Goal: Task Accomplishment & Management: Manage account settings

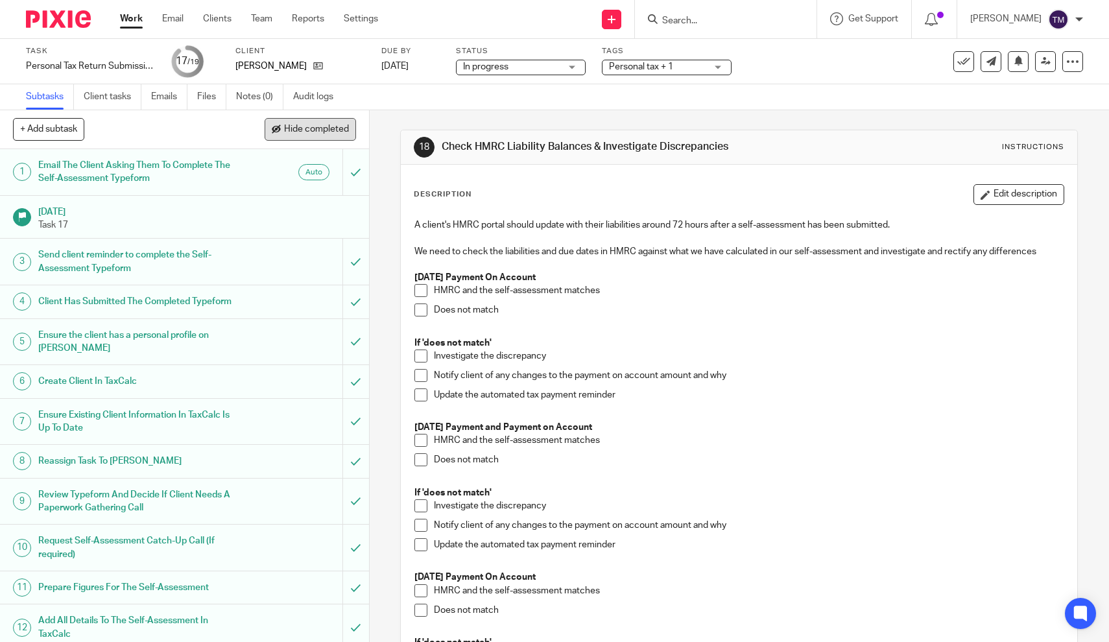
click at [338, 125] on span "Hide completed" at bounding box center [316, 130] width 65 height 10
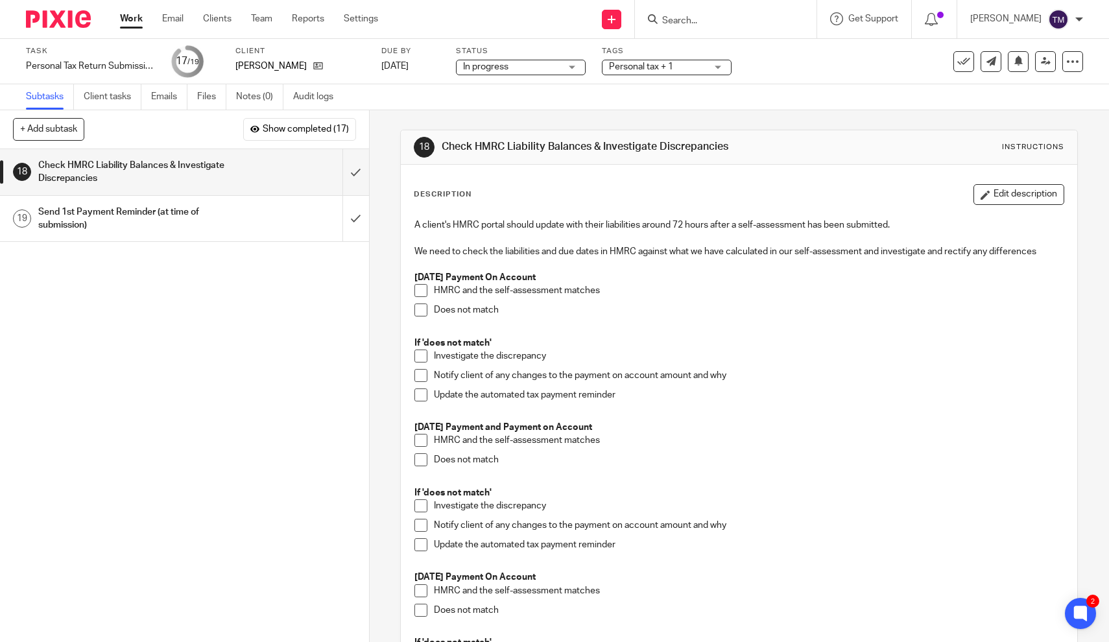
click at [734, 337] on p "If 'does not match'" at bounding box center [738, 343] width 649 height 13
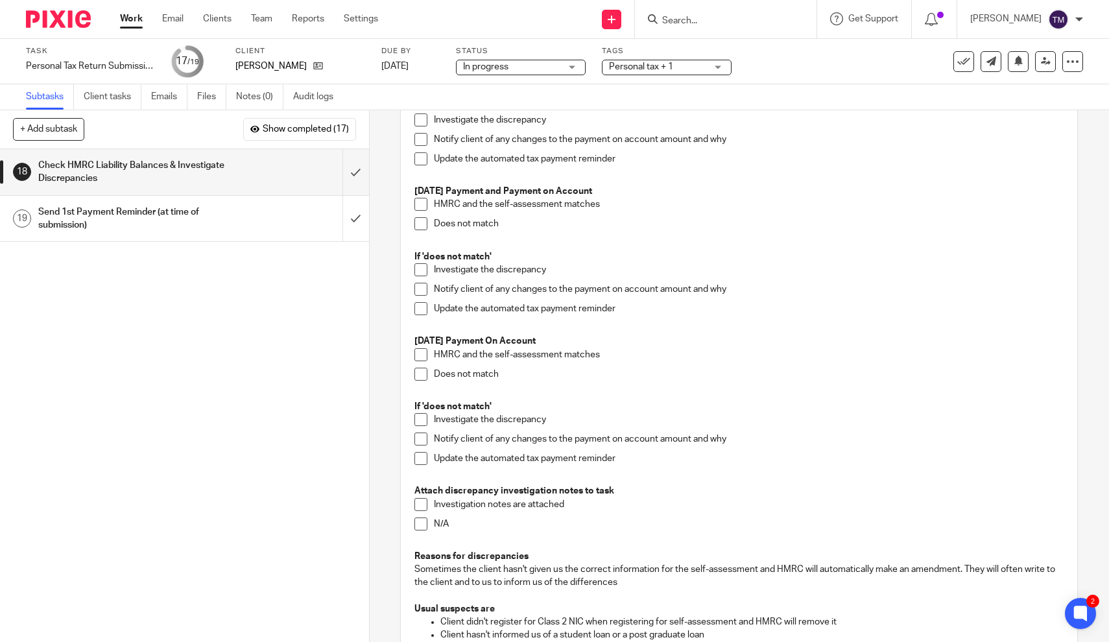
scroll to position [209, 0]
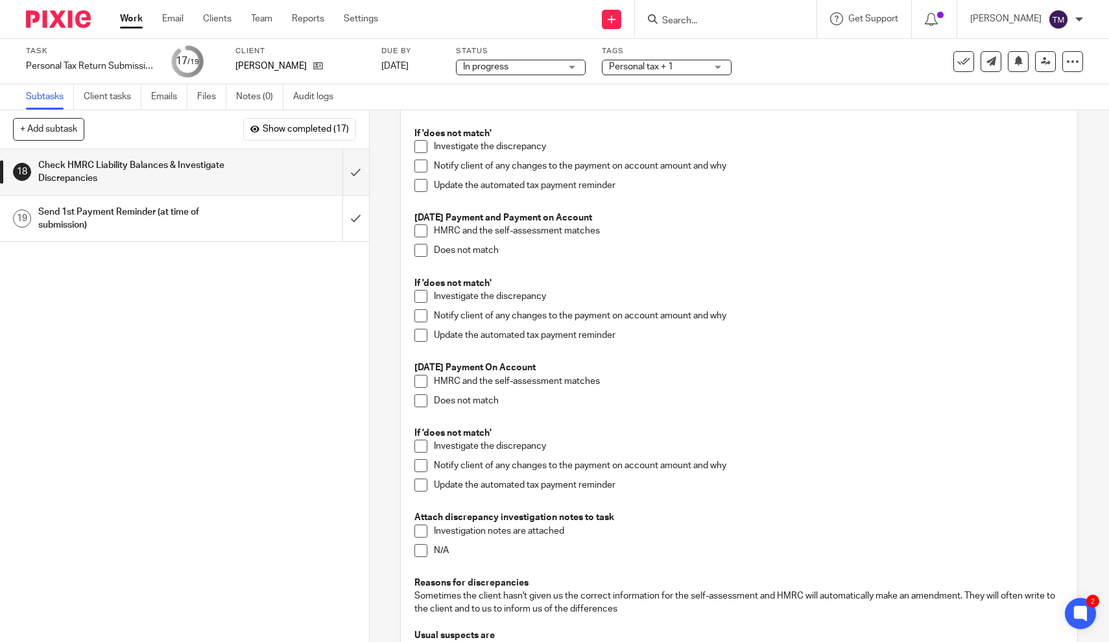
click at [743, 16] on input "Search" at bounding box center [719, 22] width 117 height 12
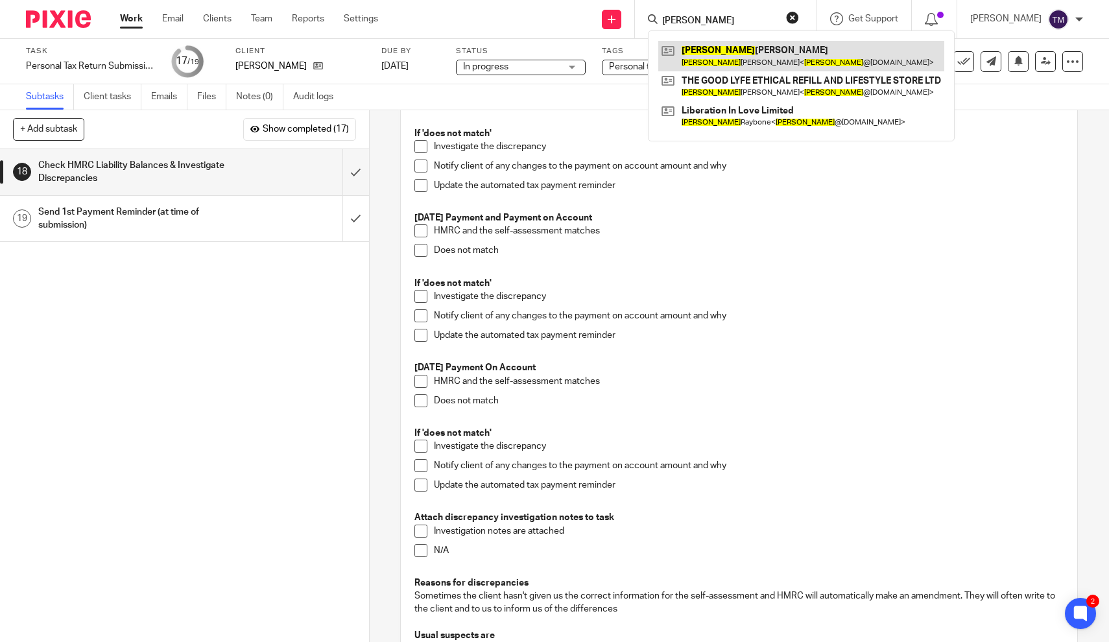
type input "laura"
click at [741, 64] on link at bounding box center [801, 56] width 286 height 30
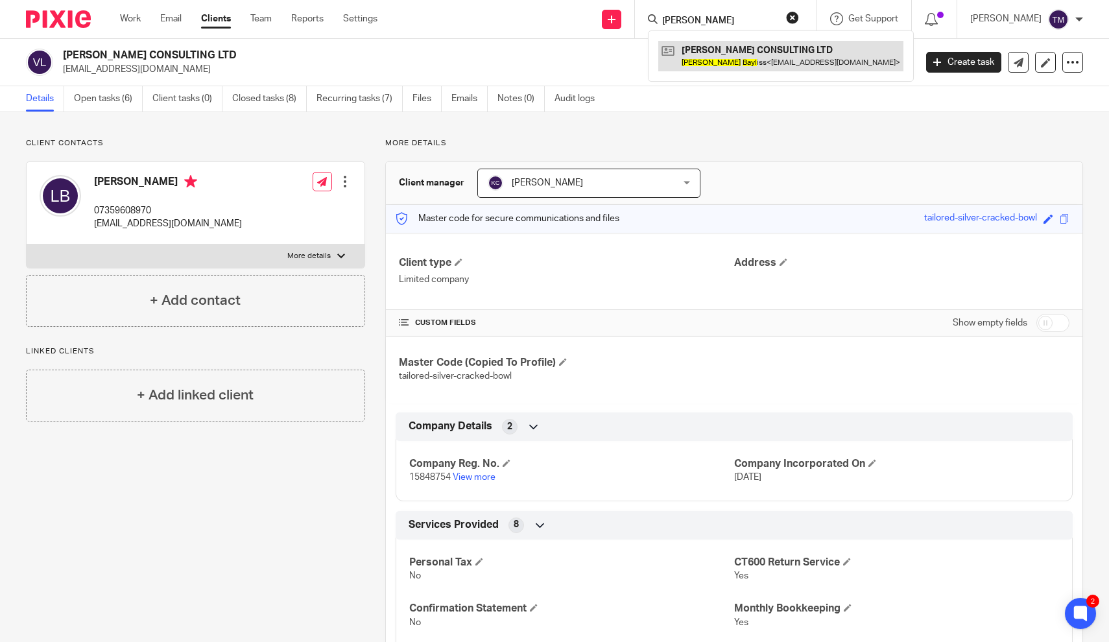
type input "louise bayl"
click at [755, 64] on link at bounding box center [780, 56] width 245 height 30
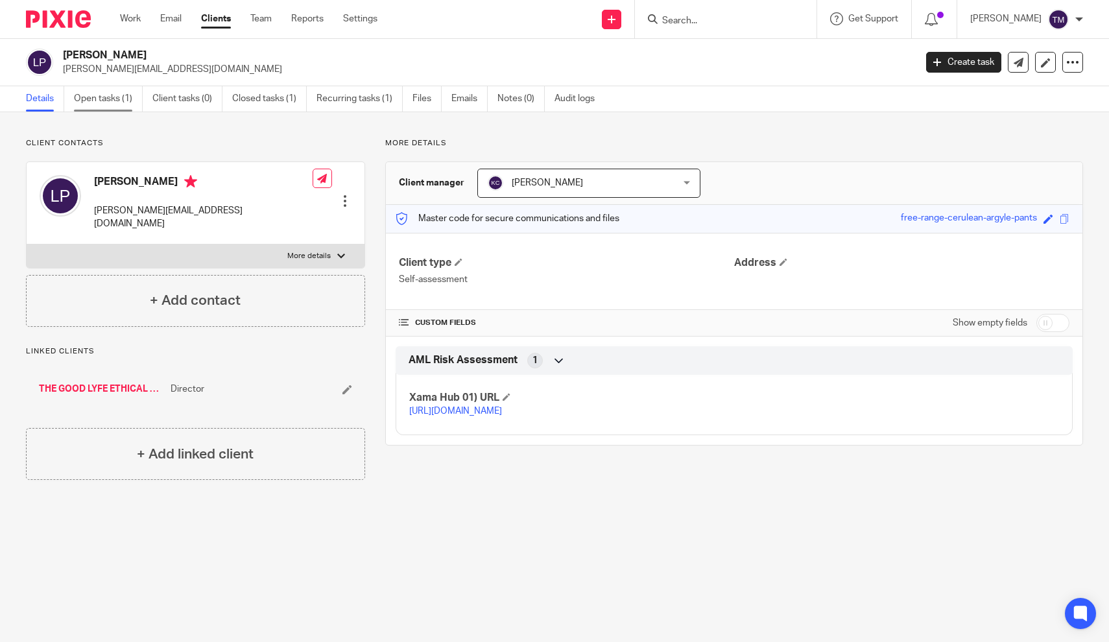
click at [120, 97] on link "Open tasks (1)" at bounding box center [108, 98] width 69 height 25
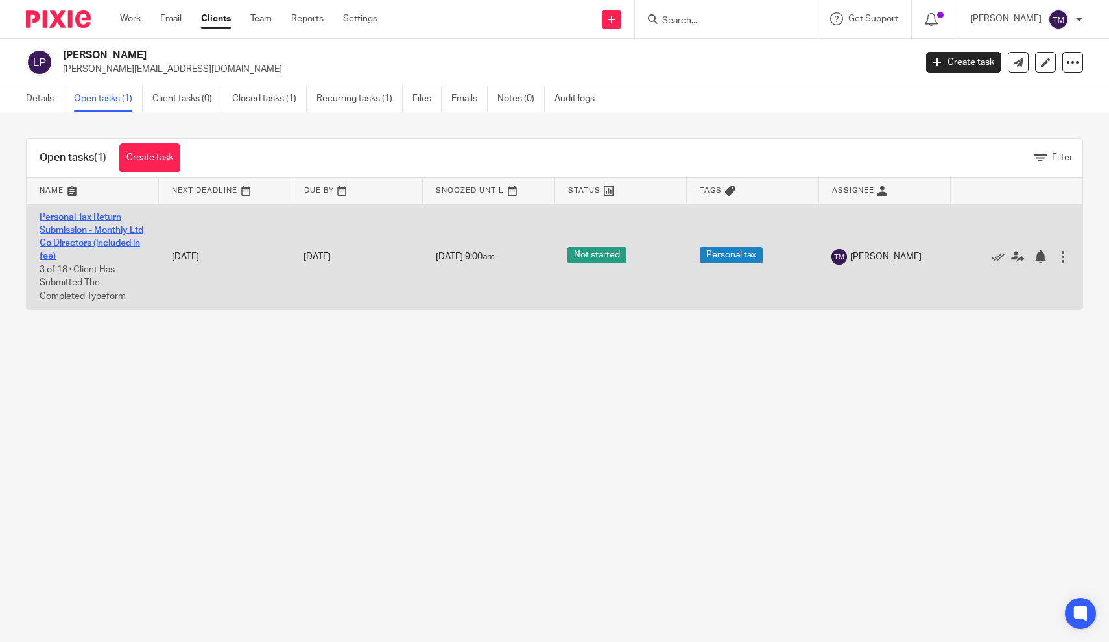
click at [87, 226] on link "Personal Tax Return Submission - Monthly Ltd Co Directors (included in fee)" at bounding box center [92, 237] width 104 height 49
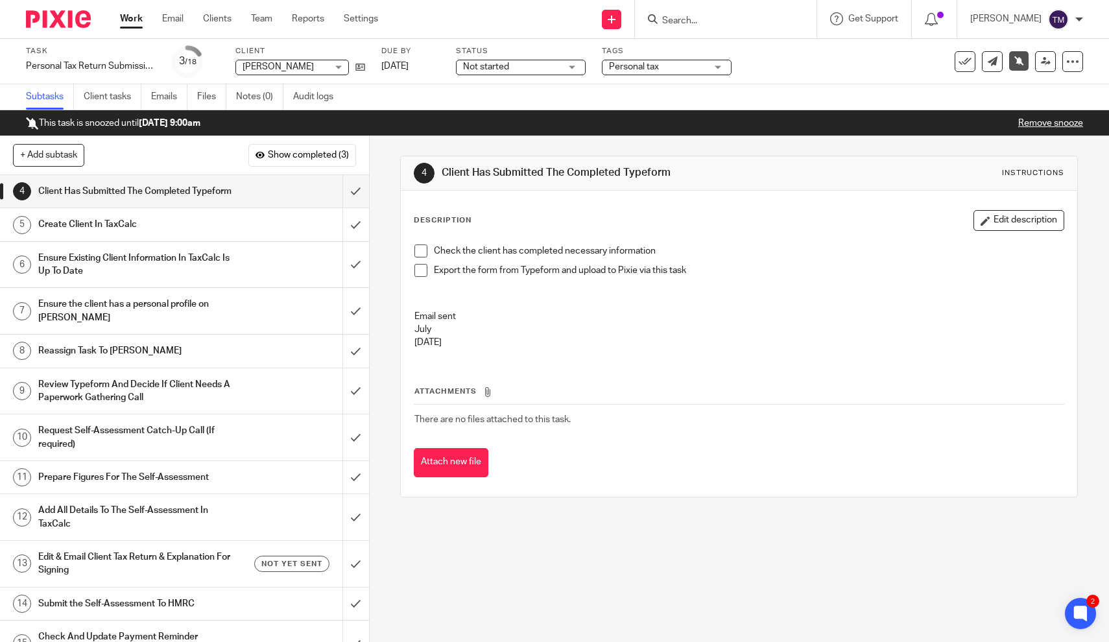
click at [280, 234] on div "Create Client In TaxCalc" at bounding box center [183, 224] width 291 height 19
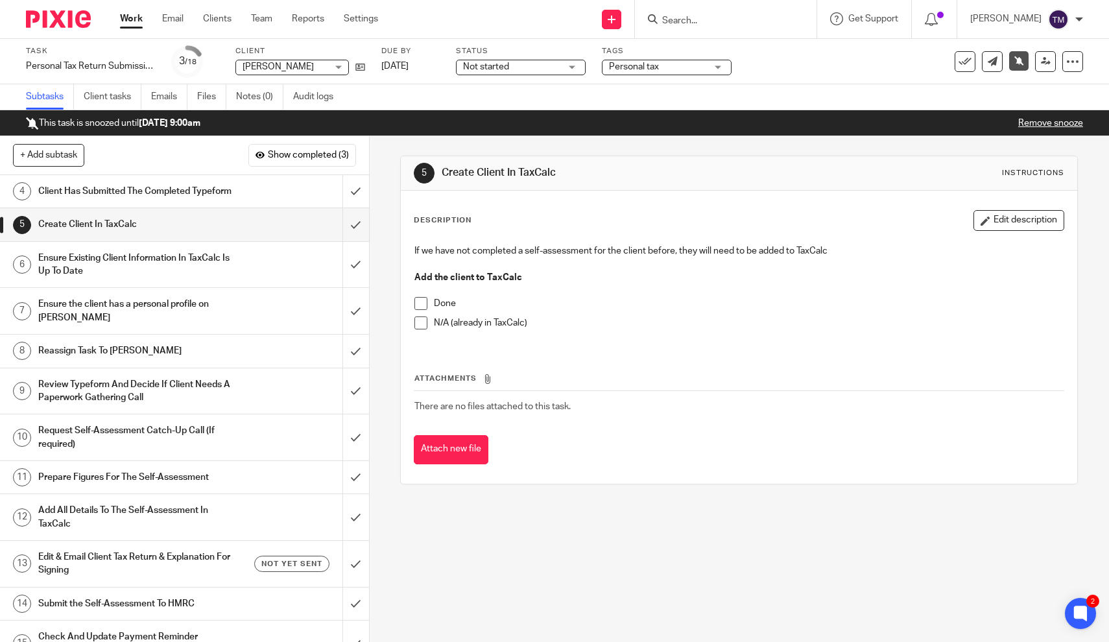
click at [161, 322] on h1 "Ensure the client has a personal profile on [PERSON_NAME]" at bounding box center [135, 310] width 195 height 33
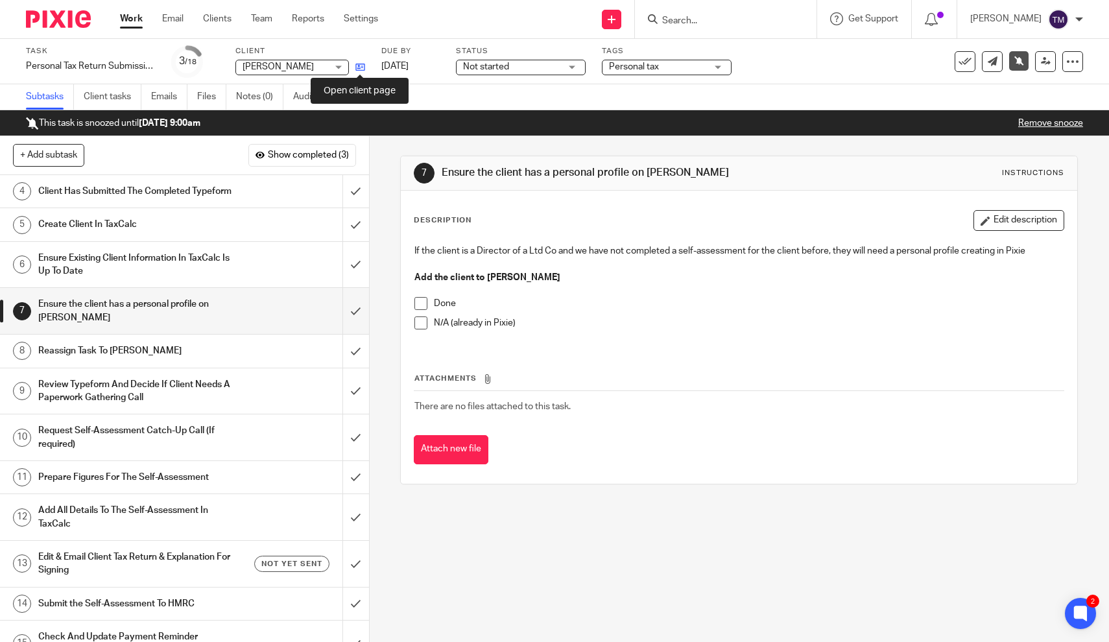
click at [357, 69] on icon at bounding box center [360, 67] width 10 height 10
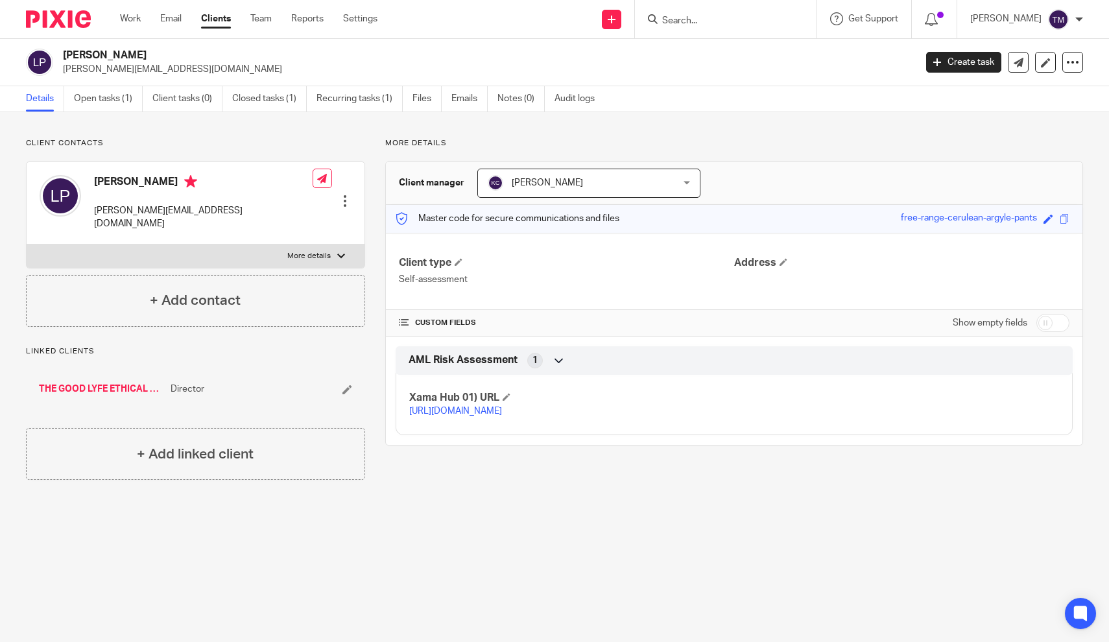
click at [321, 251] on label "More details" at bounding box center [196, 255] width 338 height 23
click at [27, 244] on input "More details" at bounding box center [26, 244] width 1 height 1
checkbox input "true"
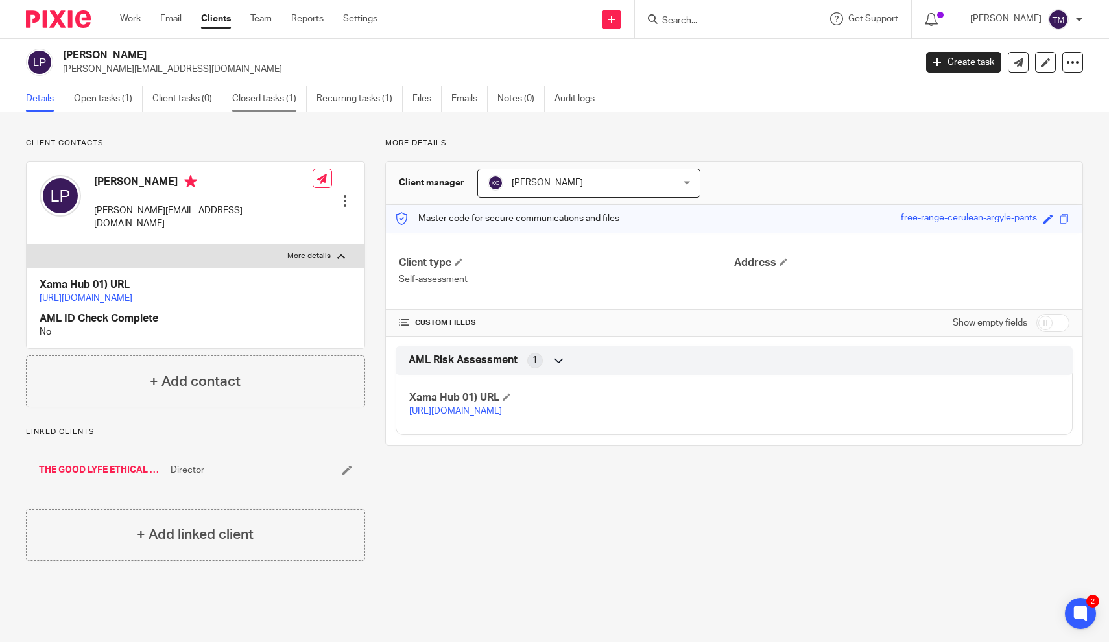
click at [252, 102] on link "Closed tasks (1)" at bounding box center [269, 98] width 75 height 25
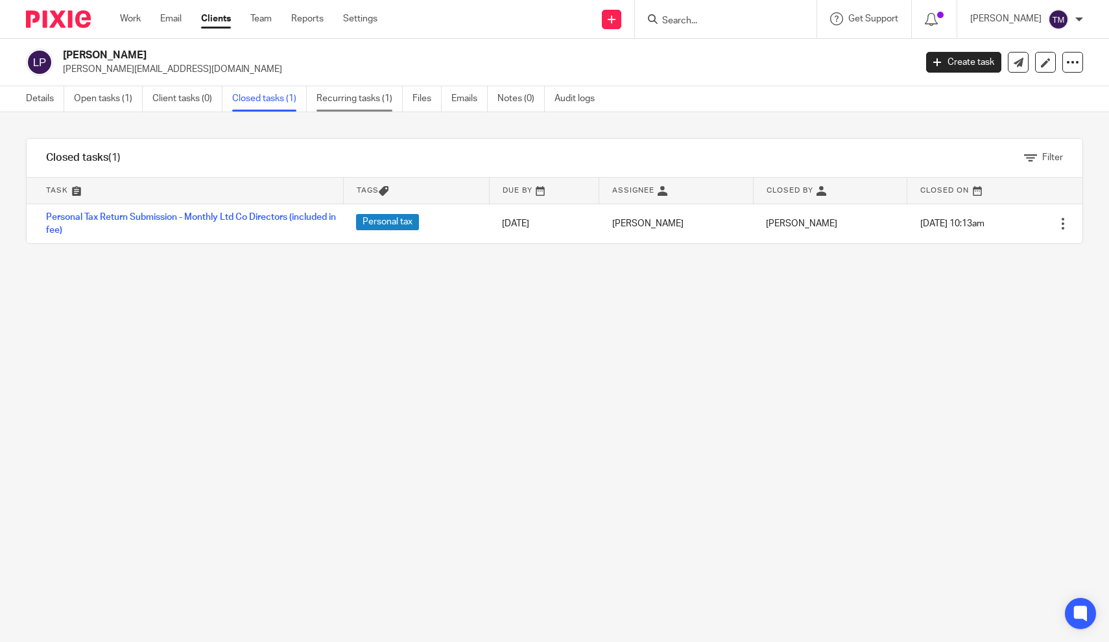
click at [331, 99] on link "Recurring tasks (1)" at bounding box center [359, 98] width 86 height 25
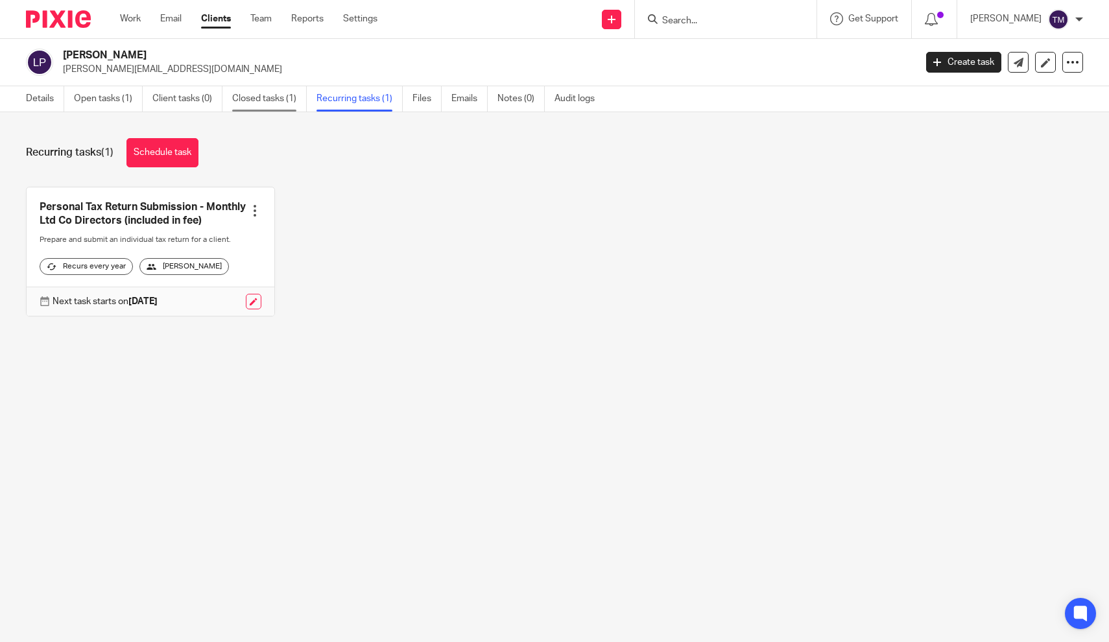
click at [289, 103] on link "Closed tasks (1)" at bounding box center [269, 98] width 75 height 25
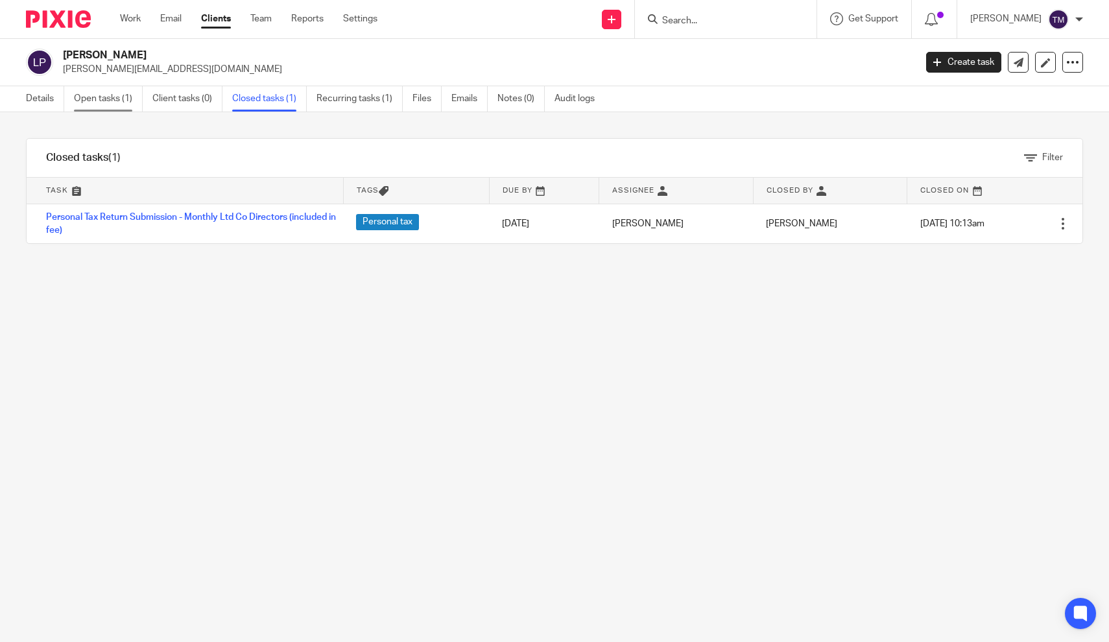
click at [115, 103] on link "Open tasks (1)" at bounding box center [108, 98] width 69 height 25
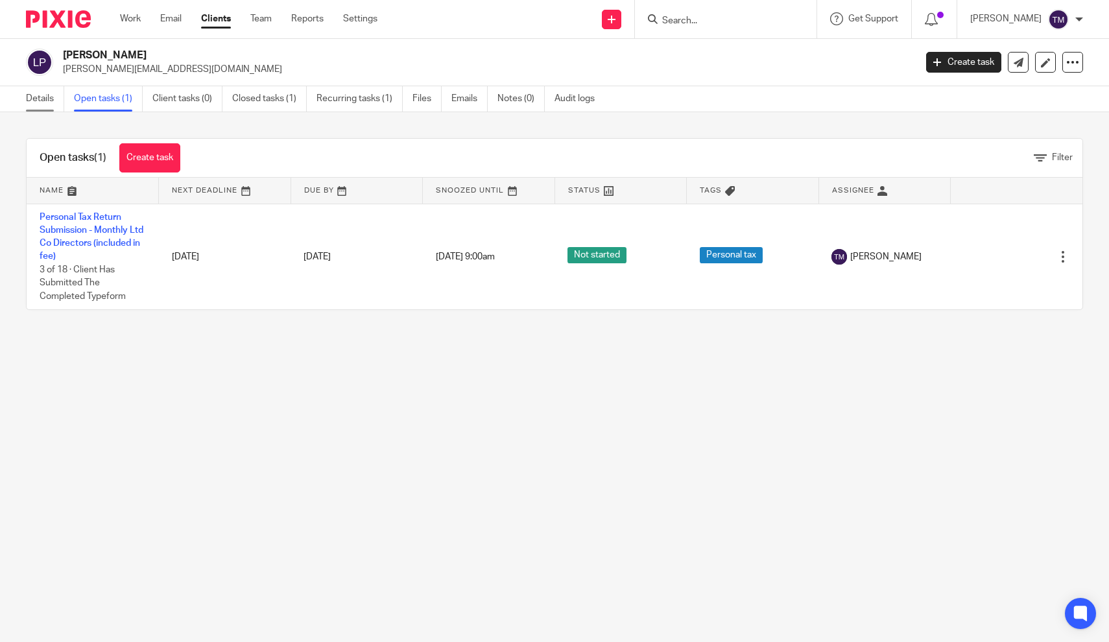
click at [49, 99] on link "Details" at bounding box center [45, 98] width 38 height 25
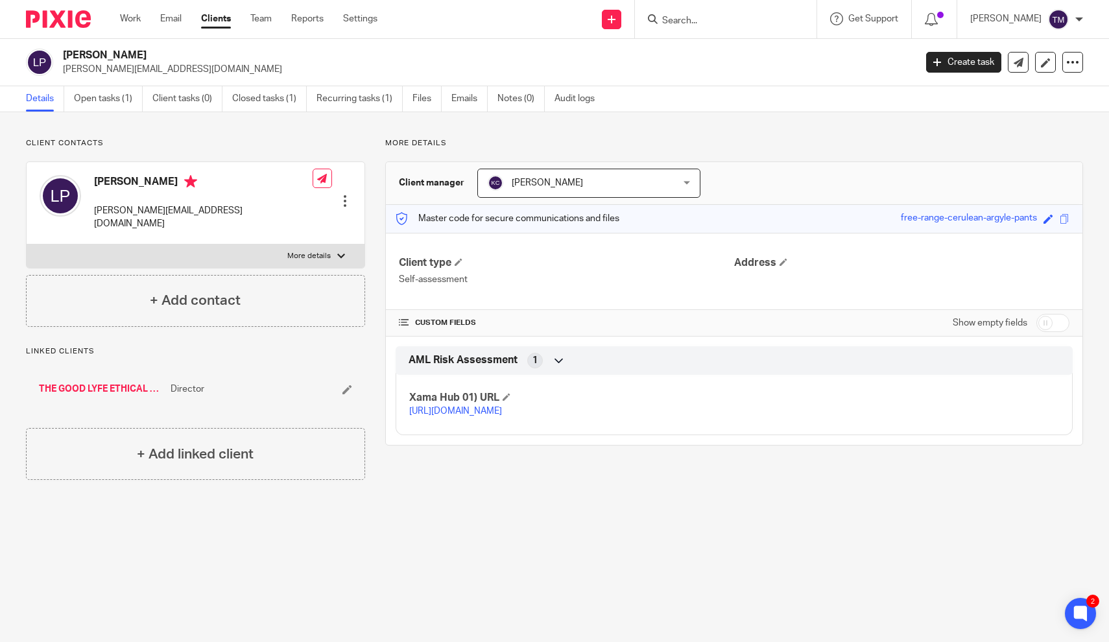
click at [121, 383] on link "THE GOOD LYFE ETHICAL REFILL AND LIFESTYLE STORE LTD" at bounding box center [101, 389] width 125 height 13
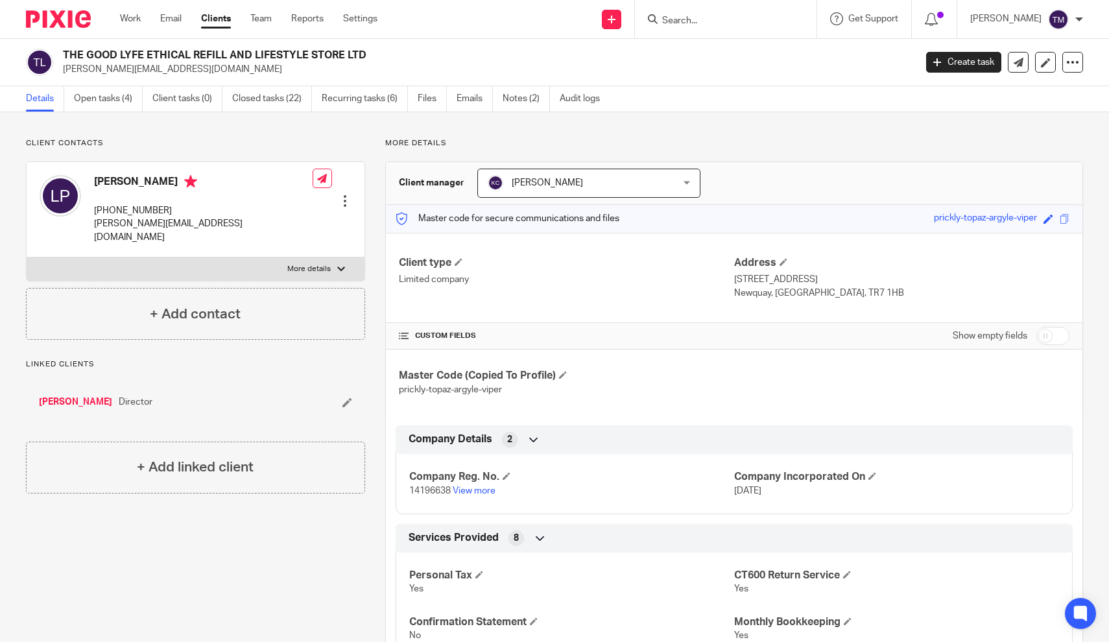
click at [322, 264] on p "More details" at bounding box center [308, 269] width 43 height 10
click at [27, 257] on input "More details" at bounding box center [26, 257] width 1 height 1
checkbox input "true"
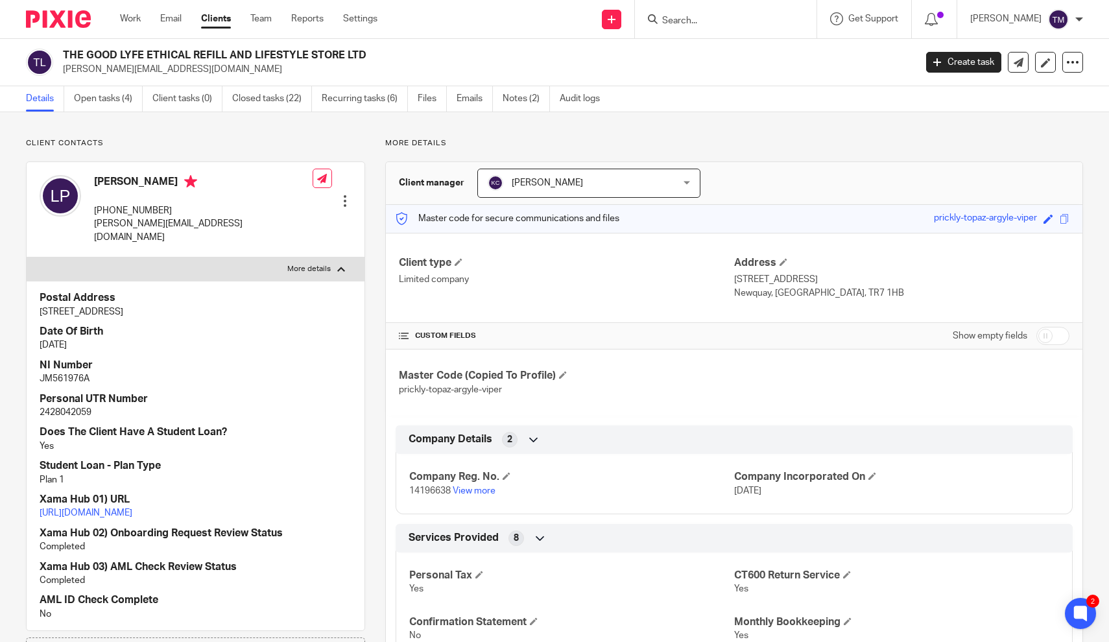
click at [291, 359] on h4 "NI Number" at bounding box center [196, 366] width 312 height 14
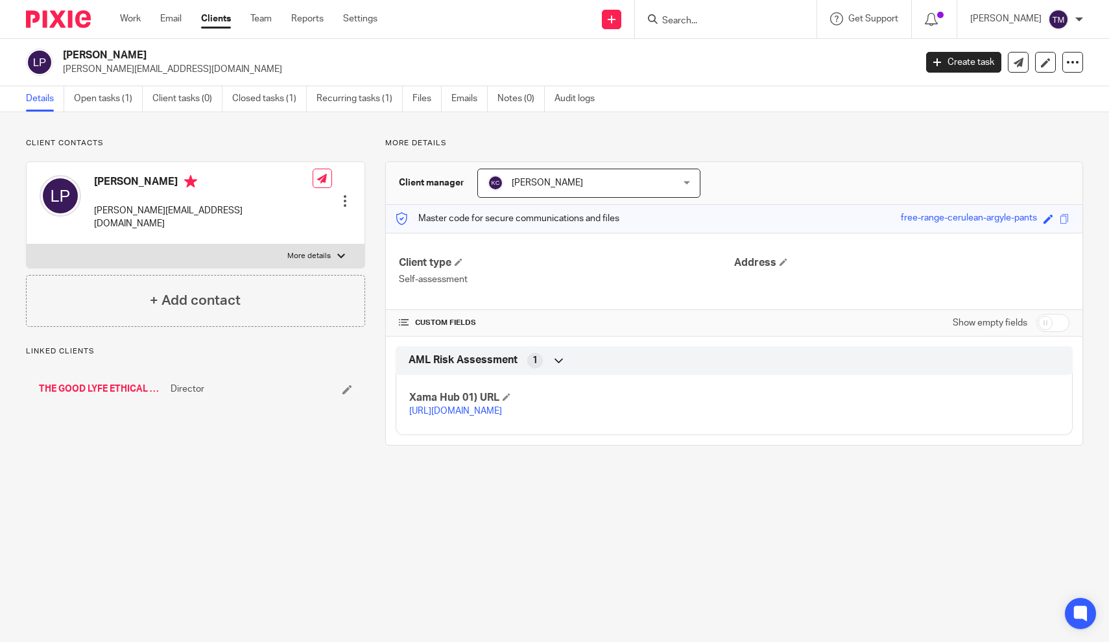
click at [305, 251] on p "More details" at bounding box center [308, 256] width 43 height 10
click at [27, 244] on input "More details" at bounding box center [26, 244] width 1 height 1
checkbox input "true"
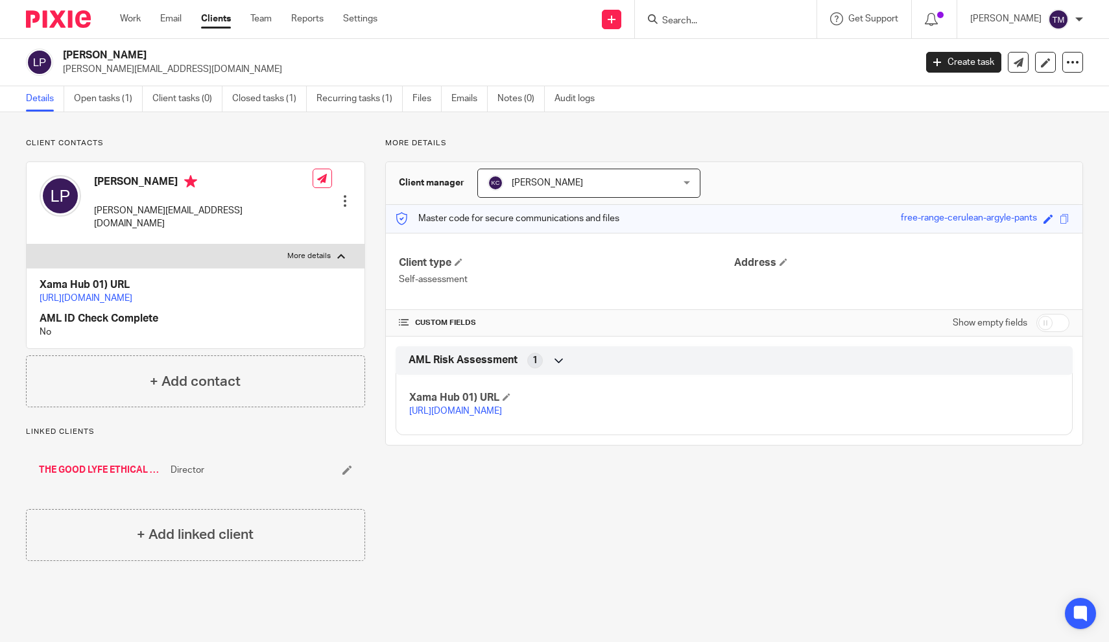
click at [348, 195] on div at bounding box center [345, 201] width 13 height 13
click at [289, 208] on link "Edit contact" at bounding box center [287, 210] width 124 height 19
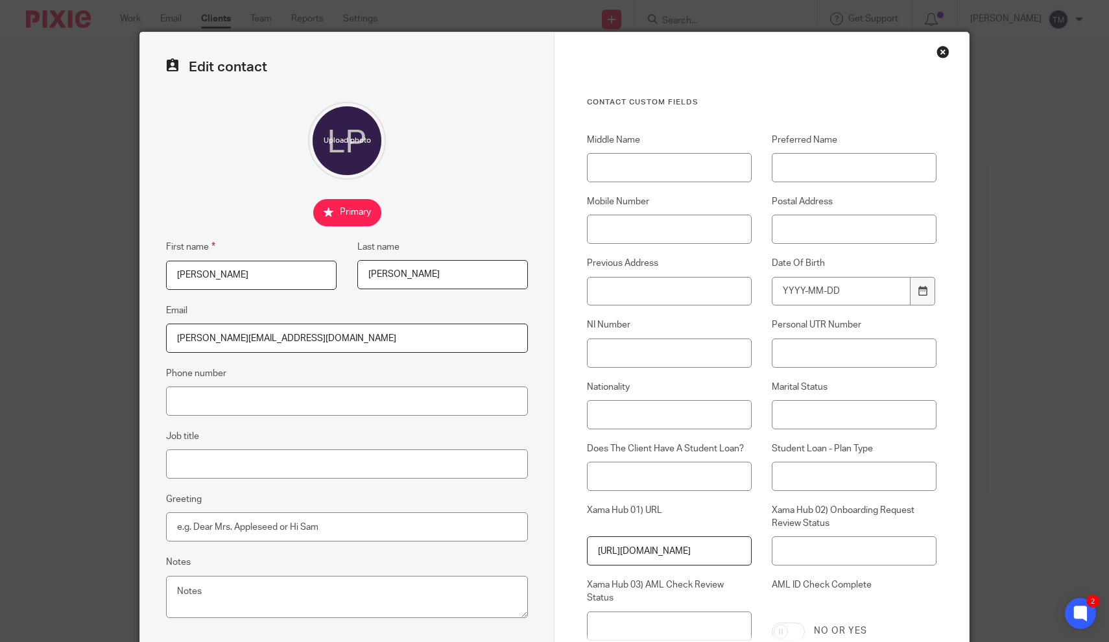
scroll to position [19, 0]
paste input "TR7 1LA"
click at [783, 230] on input "TR7 1LA" at bounding box center [854, 229] width 165 height 29
paste input "22 Jubilee Street"
type input "22 Jubilee Street, Newquay, Cornwall, TR7 1LA"
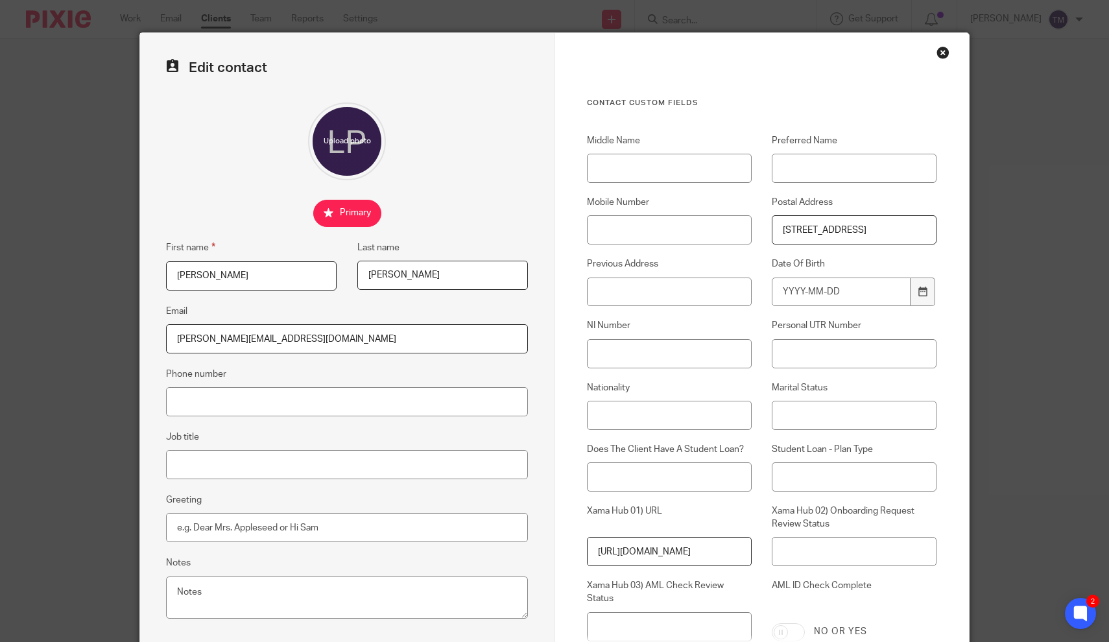
click at [944, 267] on div "Contact Custom fields Middle Name Preferred Name Mobile Number Postal Address 2…" at bounding box center [761, 373] width 414 height 681
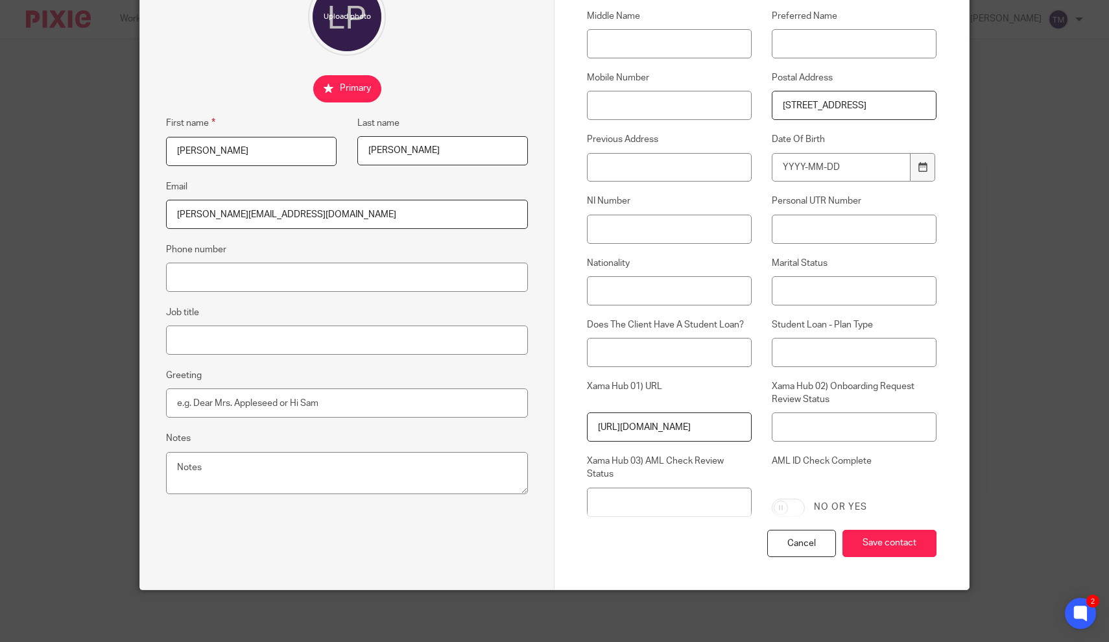
scroll to position [142, 0]
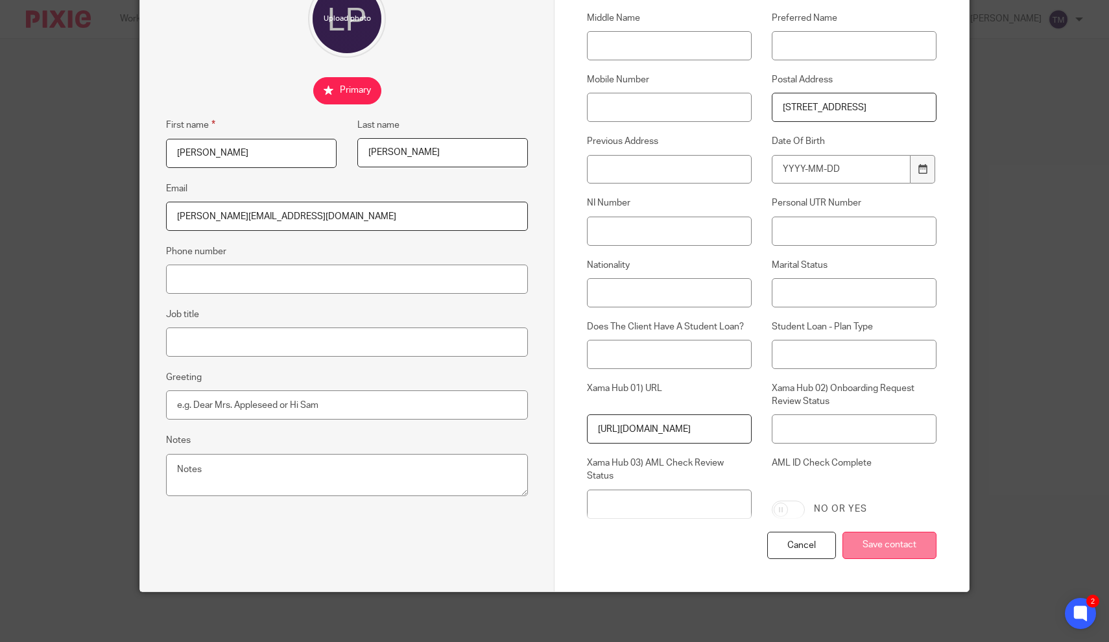
click at [898, 549] on input "Save contact" at bounding box center [889, 546] width 94 height 28
click at [887, 538] on input "Save contact" at bounding box center [889, 546] width 94 height 28
click at [949, 195] on div "Contact Custom fields Middle Name Preferred Name Mobile Number Postal Address 2…" at bounding box center [761, 251] width 414 height 681
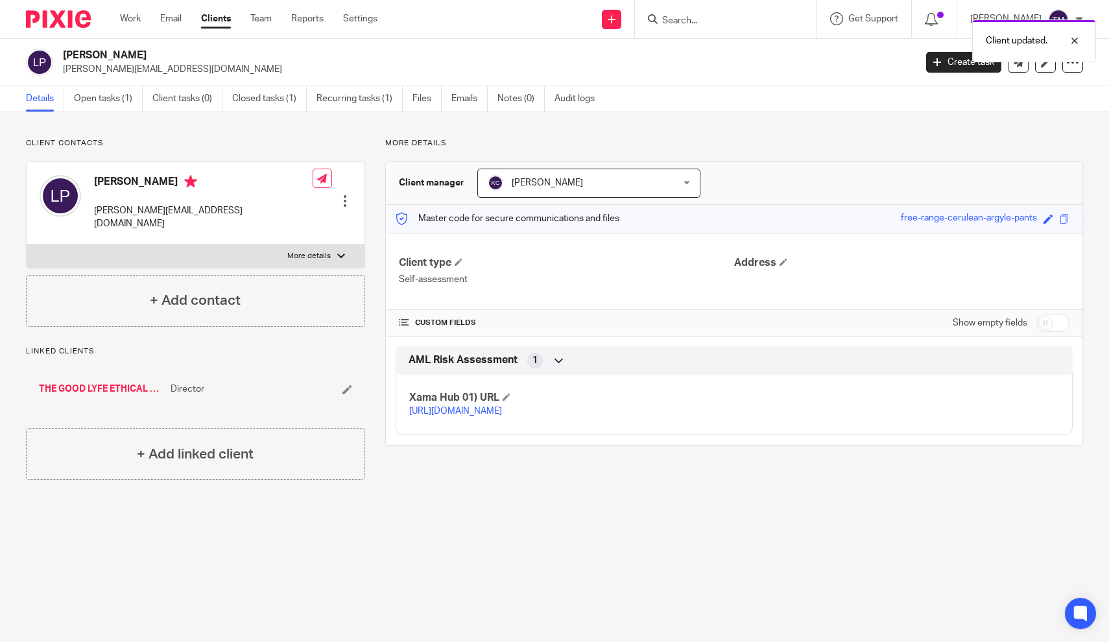
click at [303, 251] on p "More details" at bounding box center [308, 256] width 43 height 10
click at [27, 244] on input "More details" at bounding box center [26, 244] width 1 height 1
checkbox input "true"
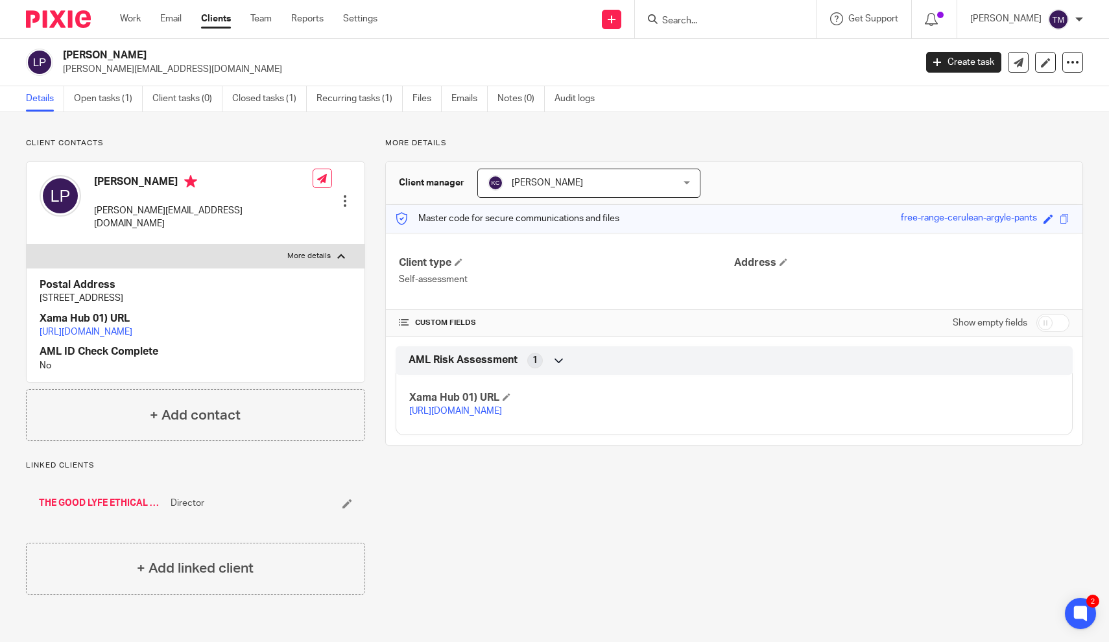
click at [680, 18] on div at bounding box center [723, 19] width 151 height 16
click at [697, 21] on input "Search" at bounding box center [719, 22] width 117 height 12
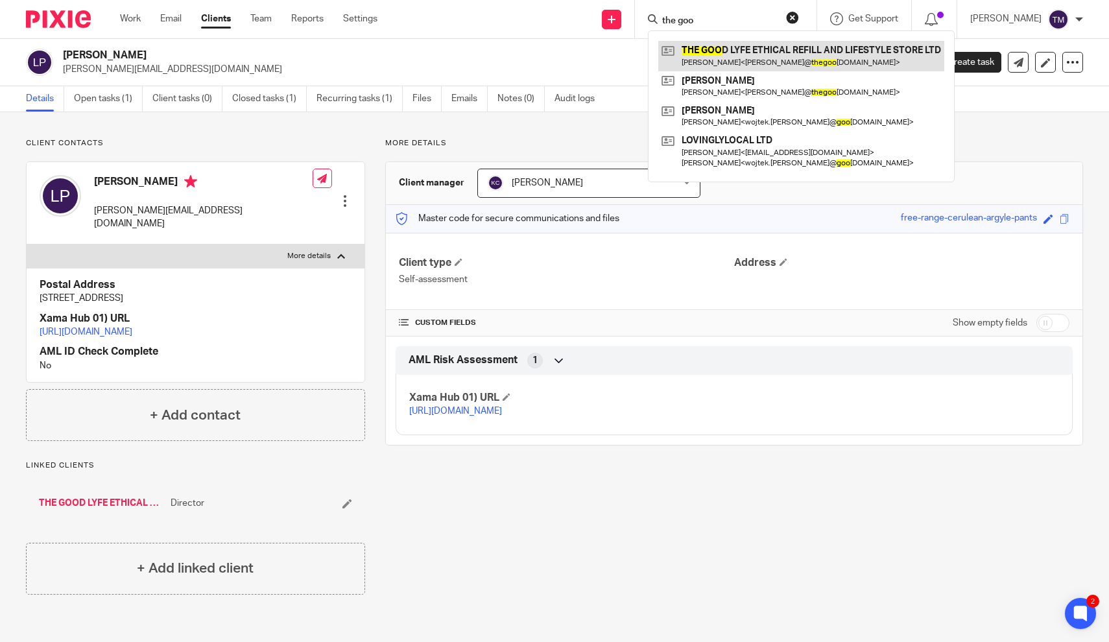
type input "the goo"
click at [763, 60] on link at bounding box center [801, 56] width 286 height 30
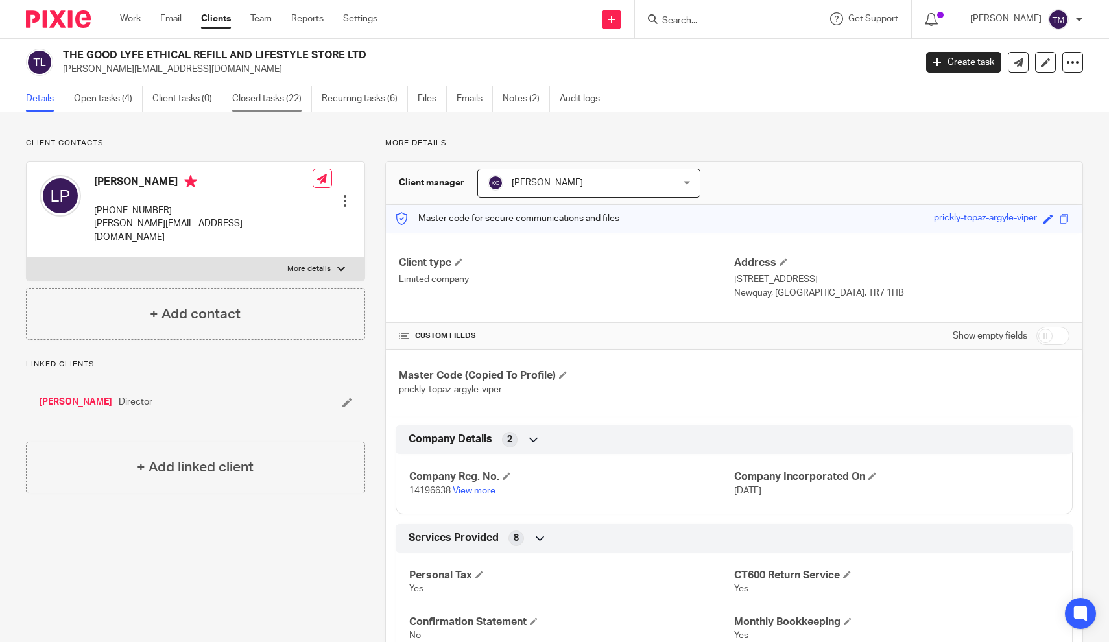
click at [269, 103] on link "Closed tasks (22)" at bounding box center [272, 98] width 80 height 25
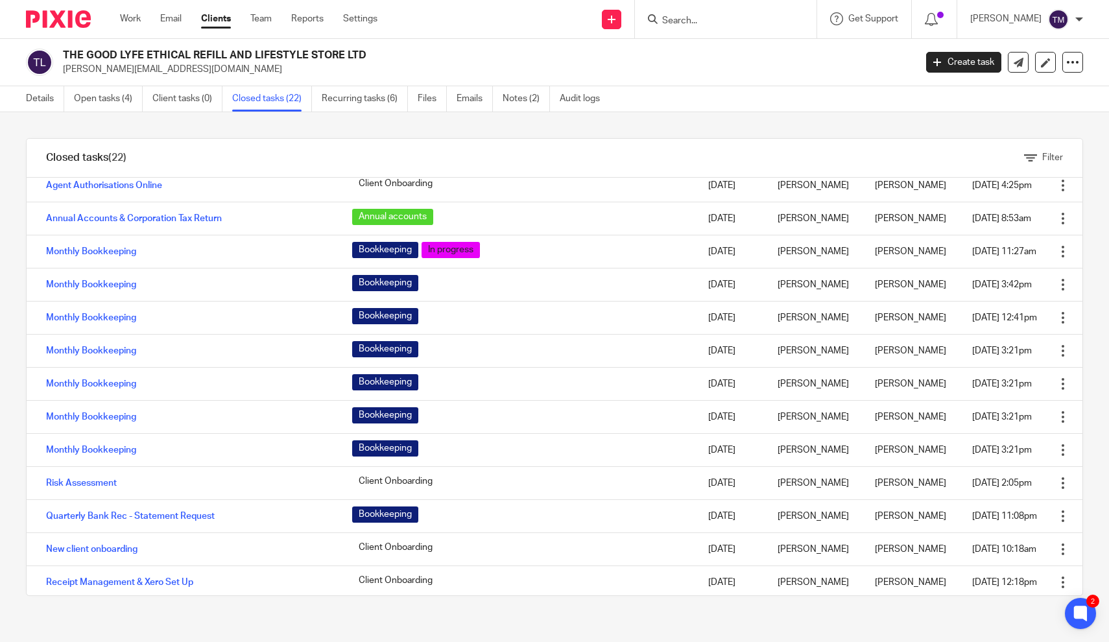
scroll to position [342, 0]
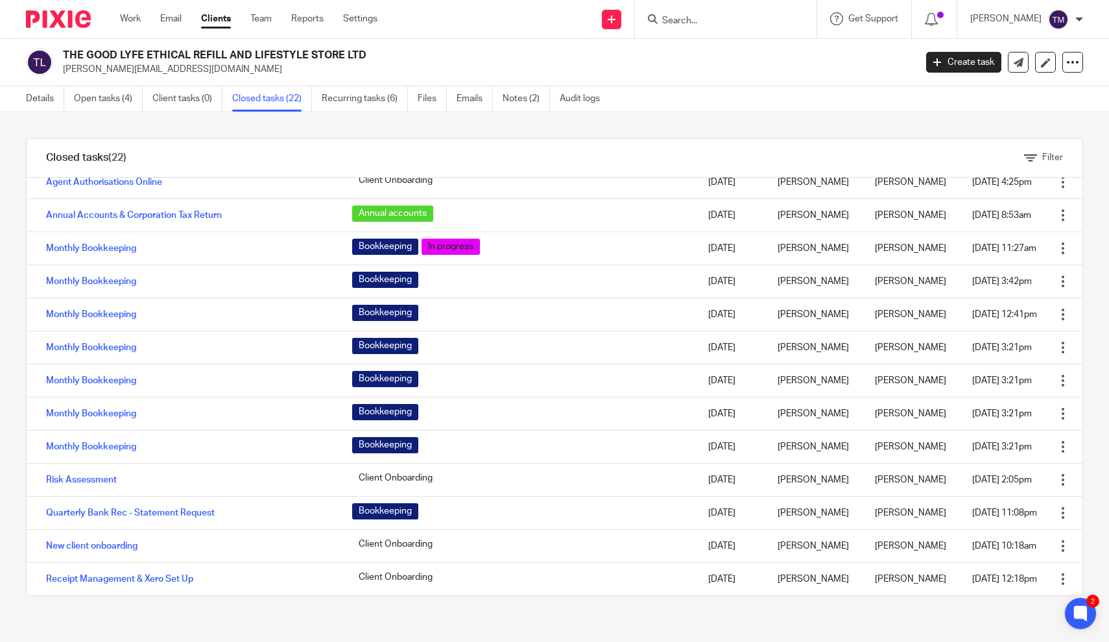
drag, startPoint x: 200, startPoint y: 263, endPoint x: 152, endPoint y: 621, distance: 361.3
click at [152, 621] on div "Filter tasks Only show tasks matching all of these conditions 1 Task name Is Is…" at bounding box center [554, 377] width 1109 height 530
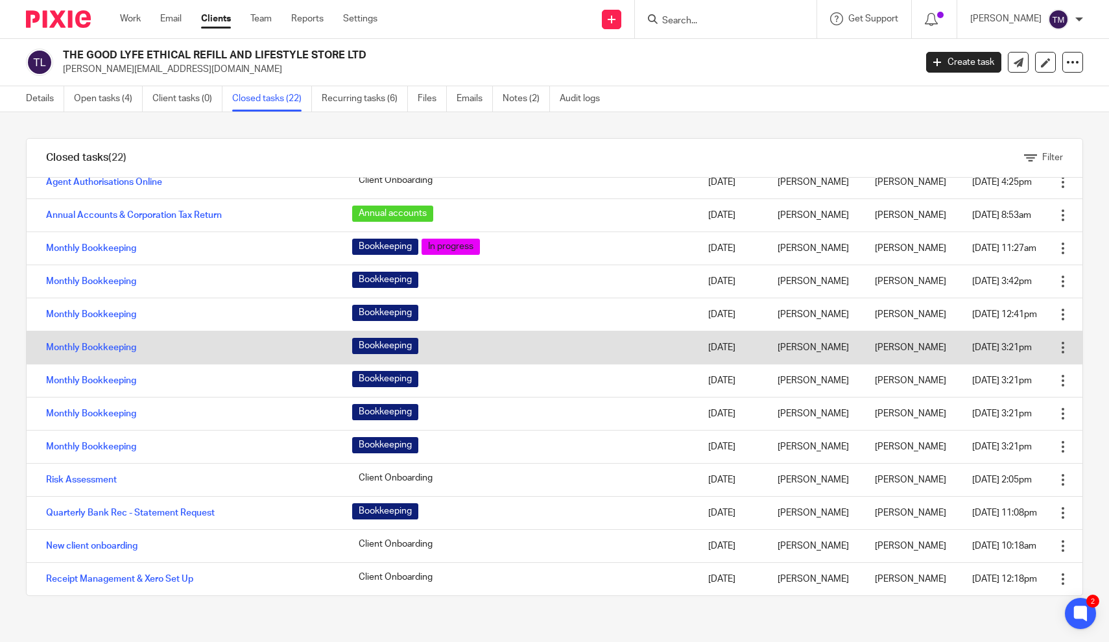
drag, startPoint x: 198, startPoint y: 414, endPoint x: 200, endPoint y: 340, distance: 74.6
click at [200, 340] on tbody "Task Tags Due by Assignee Closed by Closed on No tasks closed for this client y…" at bounding box center [555, 215] width 1056 height 760
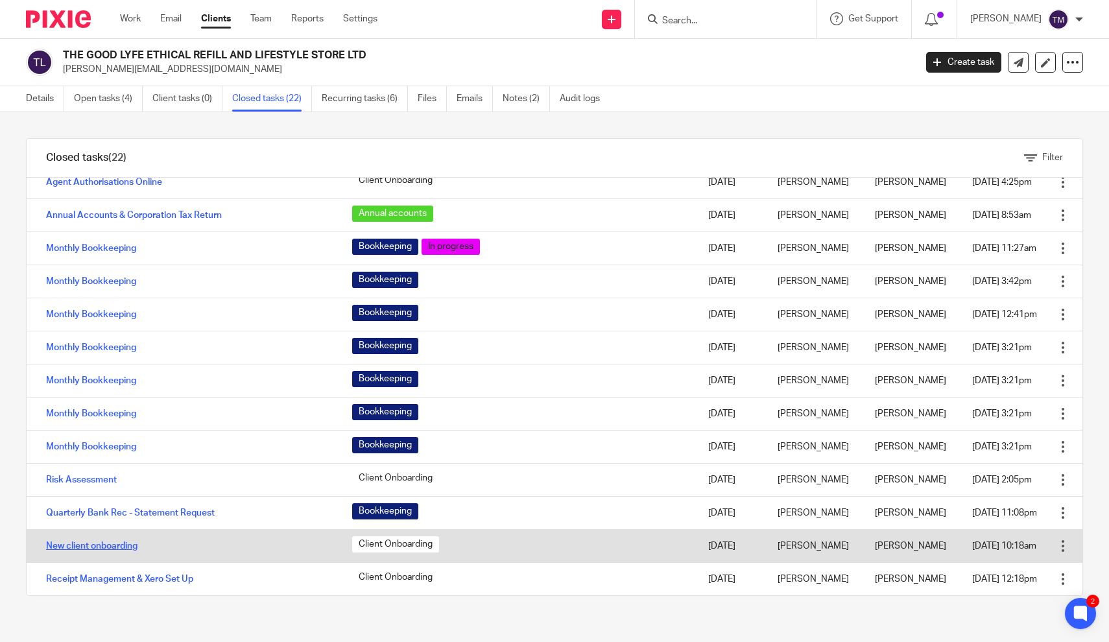
click at [105, 547] on link "New client onboarding" at bounding box center [91, 545] width 91 height 9
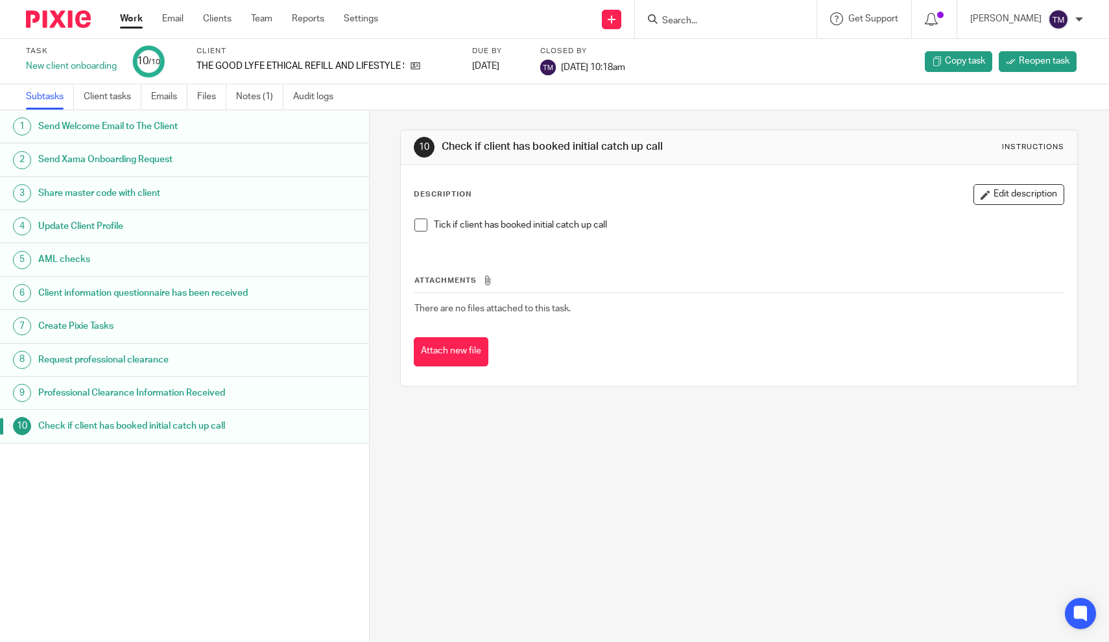
click at [134, 123] on h1 "Send Welcome Email to The Client" at bounding box center [144, 126] width 212 height 19
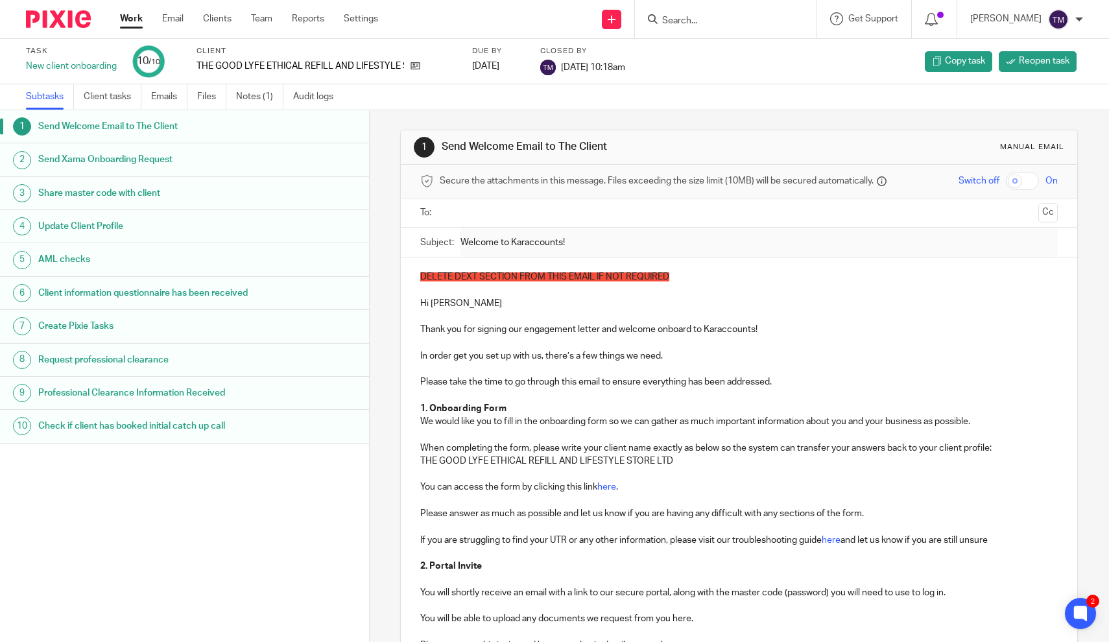
click at [617, 547] on p at bounding box center [738, 553] width 637 height 13
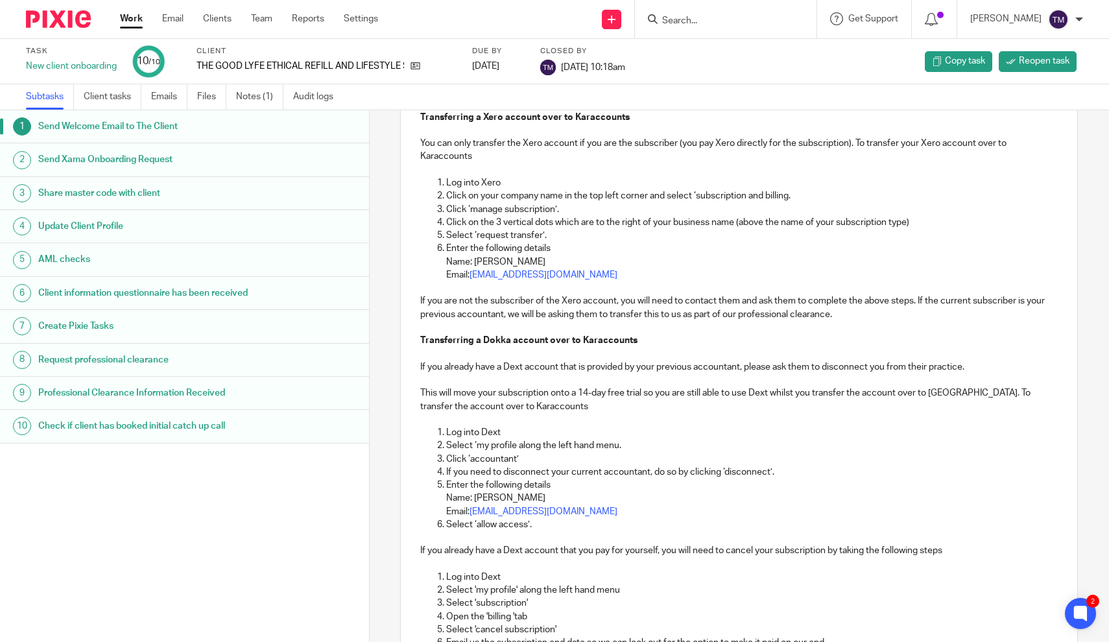
scroll to position [1510, 0]
